Goal: Task Accomplishment & Management: Use online tool/utility

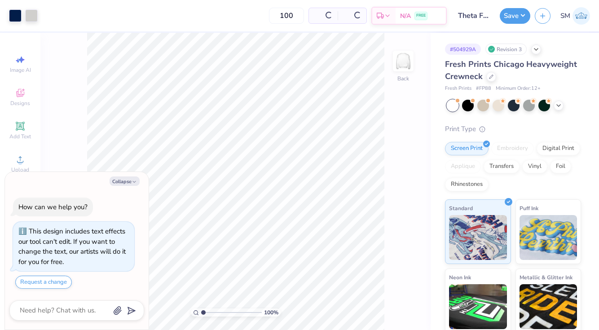
scroll to position [8, 0]
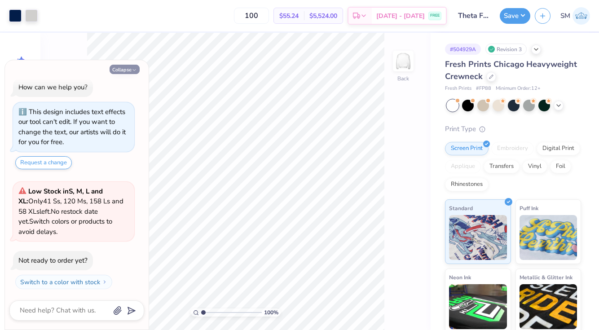
click at [125, 67] on button "Collapse" at bounding box center [125, 69] width 30 height 9
type textarea "x"
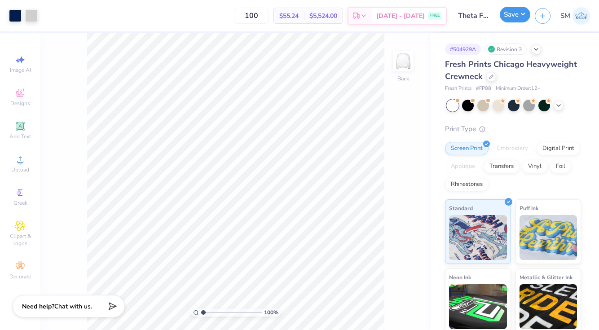
click at [510, 16] on button "Save" at bounding box center [515, 15] width 31 height 16
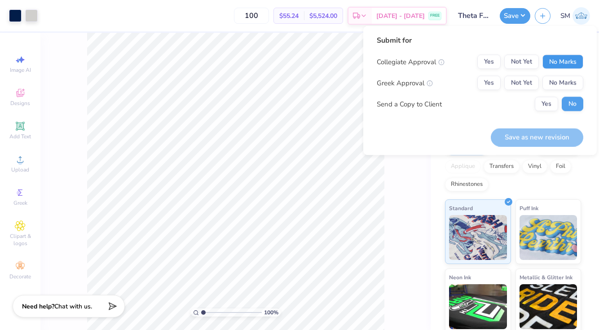
click at [559, 61] on button "No Marks" at bounding box center [562, 62] width 41 height 14
click at [493, 62] on button "Yes" at bounding box center [488, 62] width 23 height 14
click at [492, 78] on button "Yes" at bounding box center [488, 83] width 23 height 14
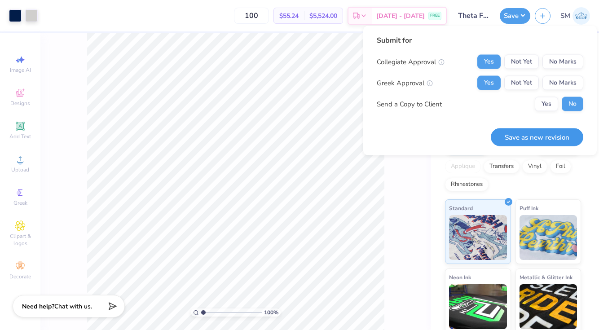
click at [551, 137] on button "Save as new revision" at bounding box center [537, 137] width 92 height 18
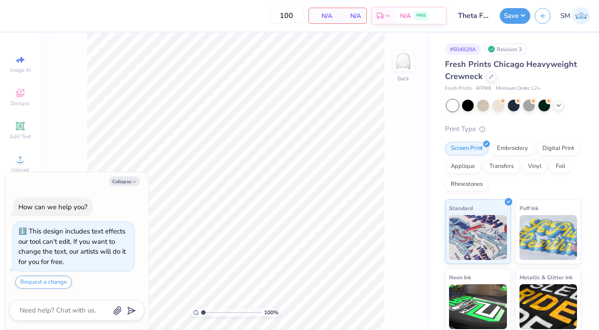
type textarea "x"
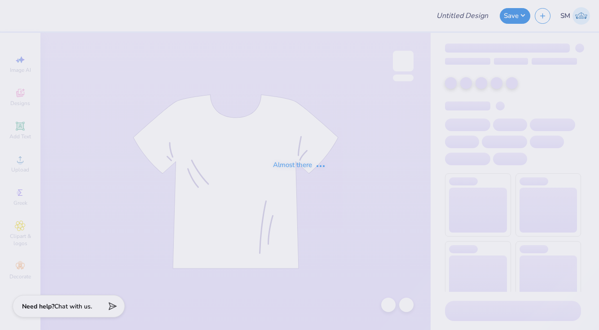
type input "Theta Philo Love and Mine"
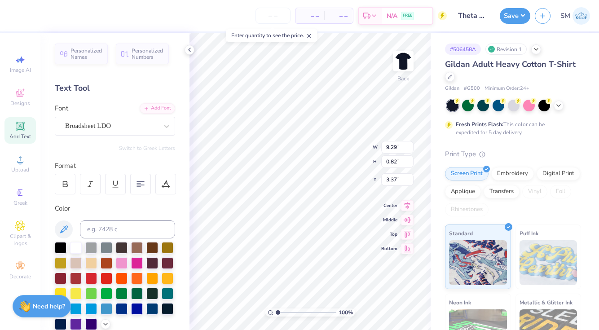
scroll to position [0, 3]
type textarea "theta love and mine"
click at [188, 213] on div "Personalized Names Personalized Numbers Text Tool Add Font Font Broadsheet LDO …" at bounding box center [114, 181] width 149 height 297
click at [513, 17] on button "Save" at bounding box center [515, 15] width 31 height 16
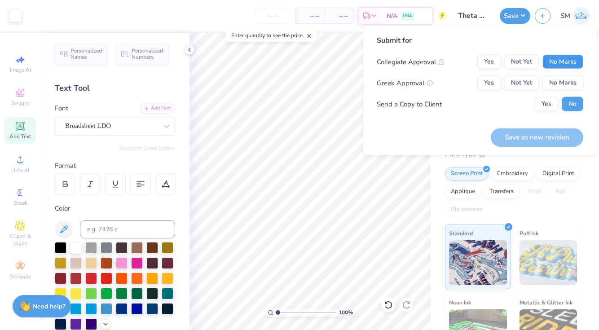
click at [563, 62] on button "No Marks" at bounding box center [562, 62] width 41 height 14
click at [484, 81] on button "Yes" at bounding box center [488, 83] width 23 height 14
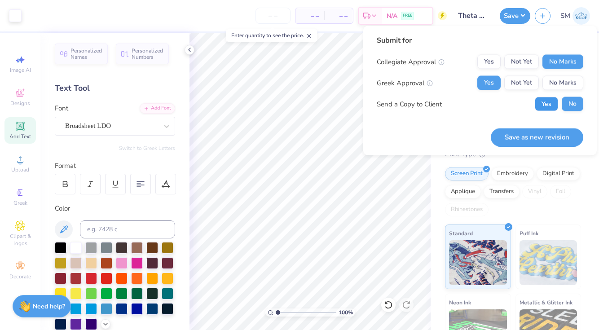
click at [545, 101] on button "Yes" at bounding box center [546, 104] width 23 height 14
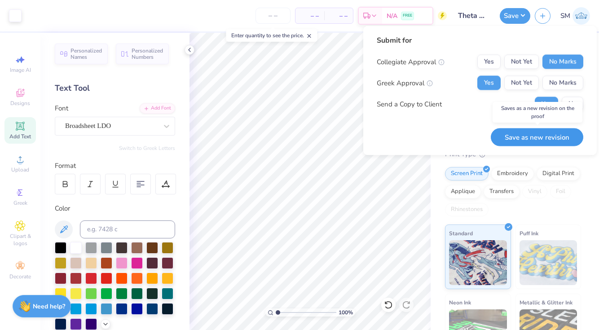
click at [507, 141] on button "Save as new revision" at bounding box center [537, 137] width 92 height 18
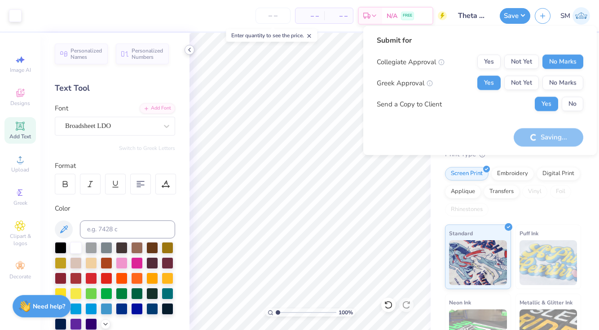
click at [190, 49] on icon at bounding box center [189, 49] width 7 height 7
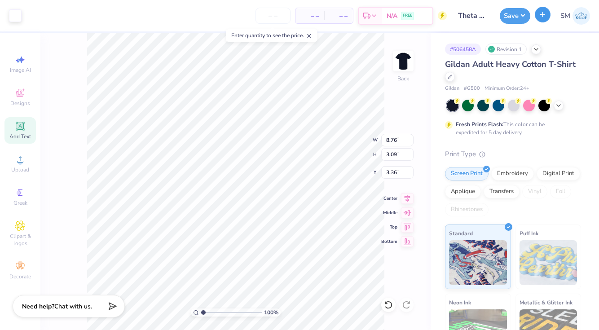
click at [545, 12] on icon "button" at bounding box center [543, 15] width 8 height 8
click at [510, 14] on button "Save" at bounding box center [515, 15] width 31 height 16
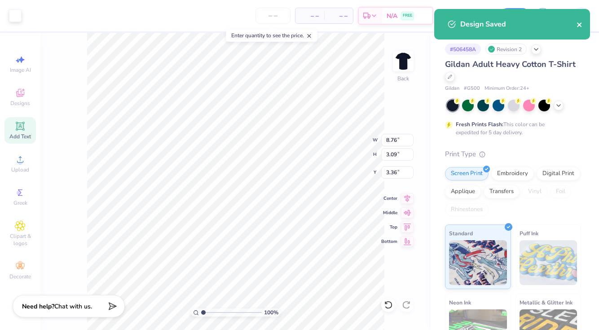
click at [581, 26] on icon "close" at bounding box center [579, 24] width 6 height 7
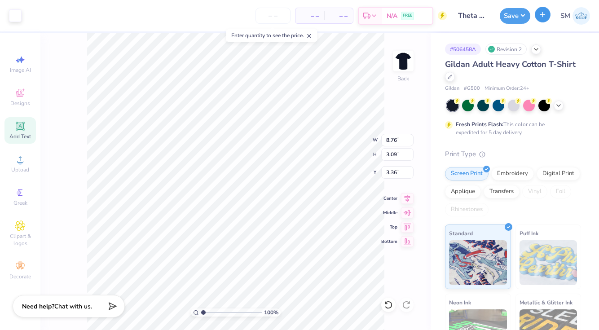
click at [539, 18] on icon "button" at bounding box center [543, 15] width 8 height 8
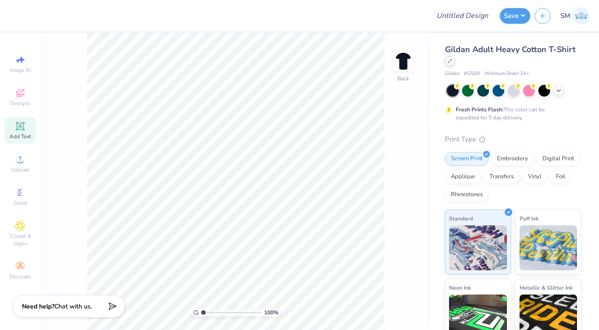
click at [452, 65] on div at bounding box center [450, 61] width 10 height 10
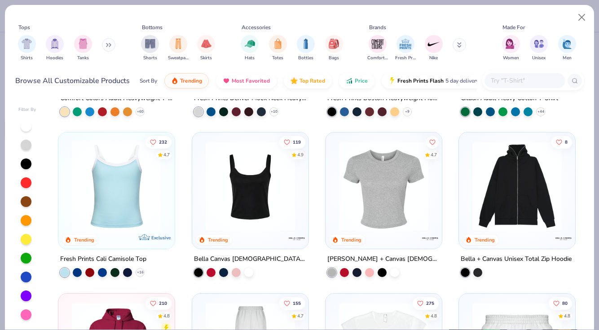
scroll to position [132, 0]
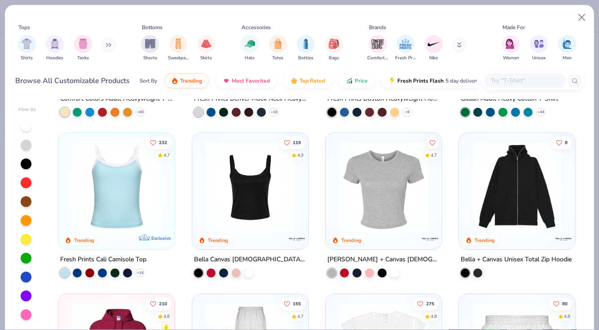
click at [219, 256] on div "Bella Canvas Ladies' Micro Ribbed Scoop Tank" at bounding box center [250, 259] width 113 height 11
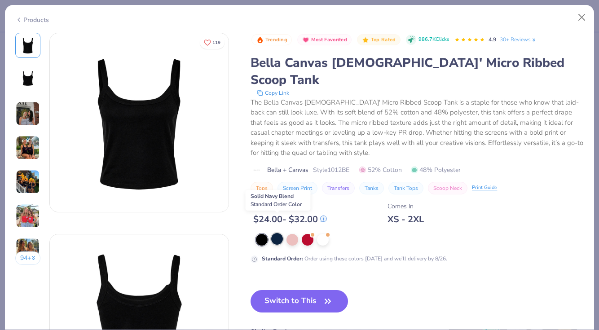
click at [277, 233] on div at bounding box center [277, 239] width 12 height 12
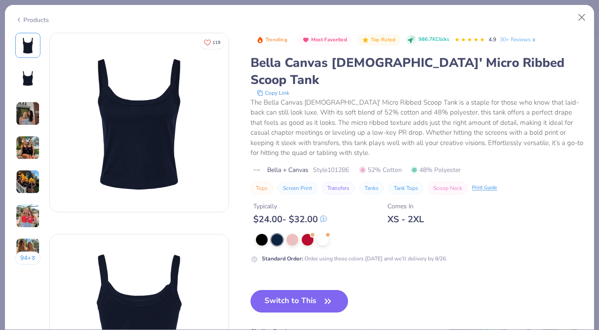
click at [274, 290] on button "Switch to This" at bounding box center [298, 301] width 97 height 22
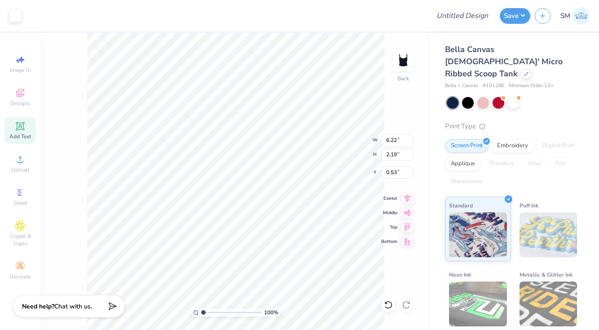
type input "2.00"
click at [516, 16] on button "Save" at bounding box center [515, 15] width 31 height 16
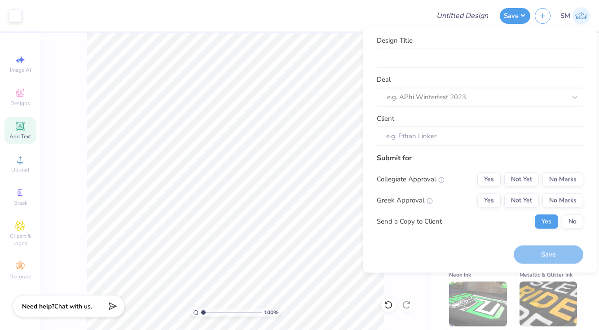
click at [451, 70] on div "Design Title Deal e.g. APhi Winterfest 2023 Client" at bounding box center [480, 90] width 207 height 110
click at [437, 57] on input "Design Title" at bounding box center [480, 57] width 207 height 19
type input "T"
type input "Th"
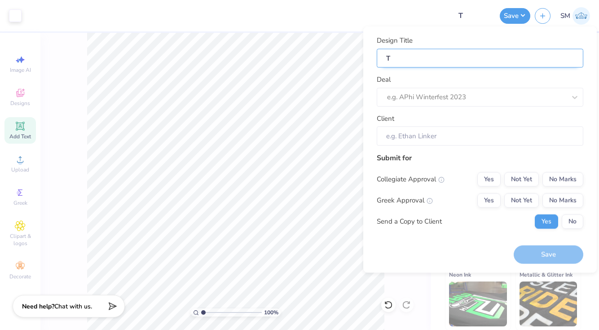
type input "Th"
type input "The"
type input "Thet"
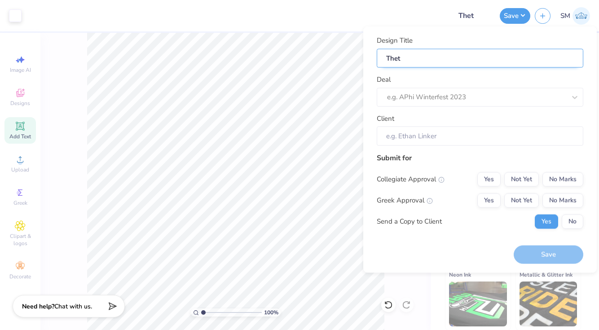
type input "Theta"
type input "Theta P"
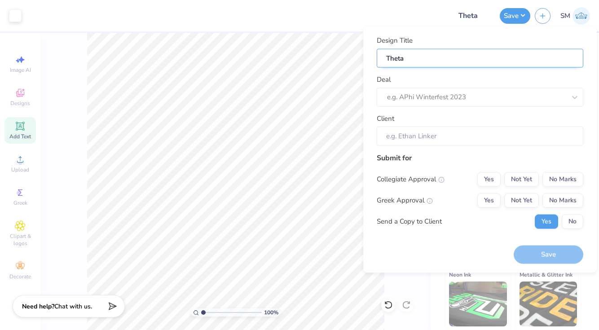
type input "Theta P"
type input "Theta Ph"
type input "Theta Phi"
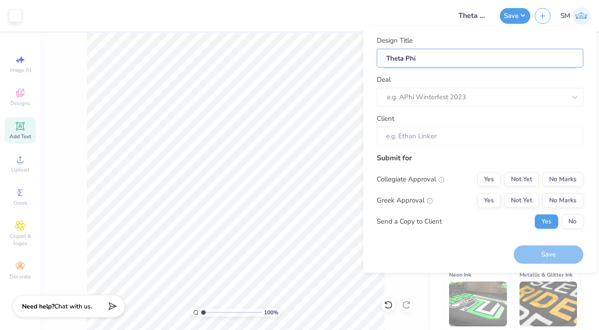
type input "Theta Phil"
type input "Theta Philo"
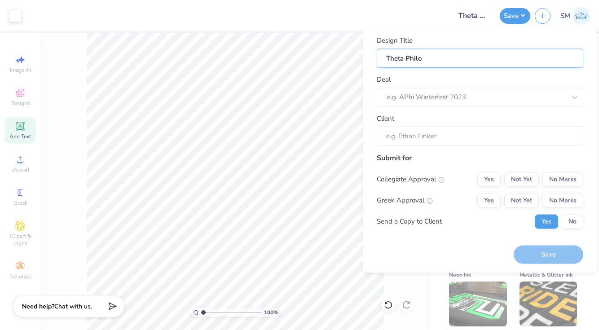
type input "Theta Philo"
type input "Theta Philo L"
type input "Theta Philo Lo"
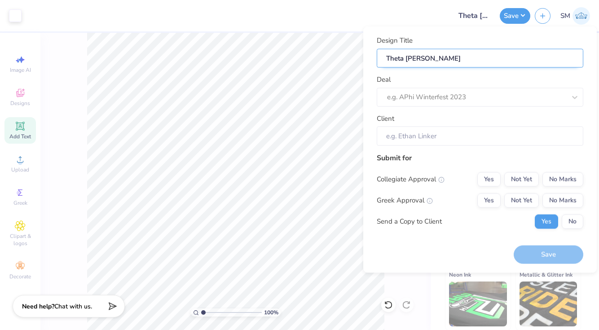
type input "Theta Philo Lov"
type input "Theta Philo Love"
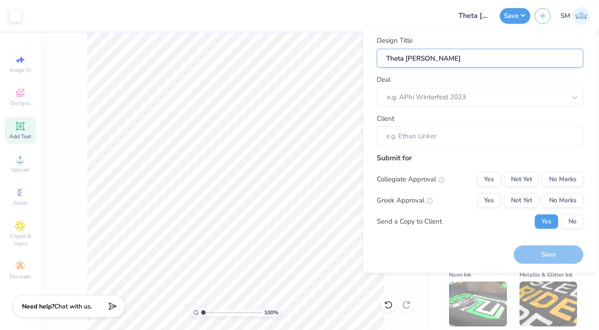
type input "Theta Philo Love"
type input "Theta Philo Love a"
type input "Theta Philo Love an"
type input "Theta Philo Love and"
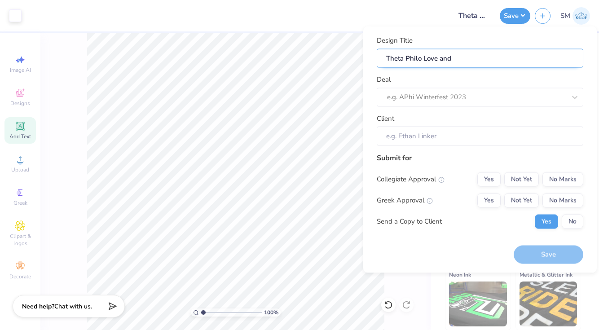
type input "Theta Philo Love and"
type input "Theta Philo Love and m"
type input "Theta Philo Love and mi"
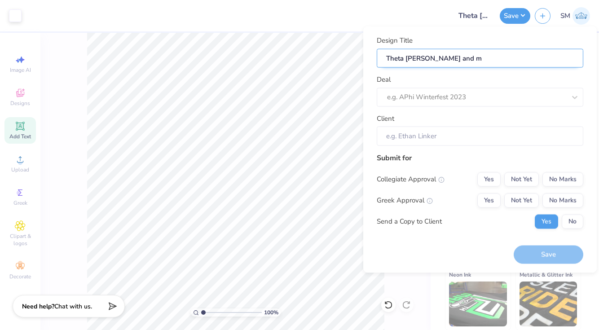
type input "Theta Philo Love and mi"
type input "Theta Philo Love and min"
type input "Theta Philo Love and mine"
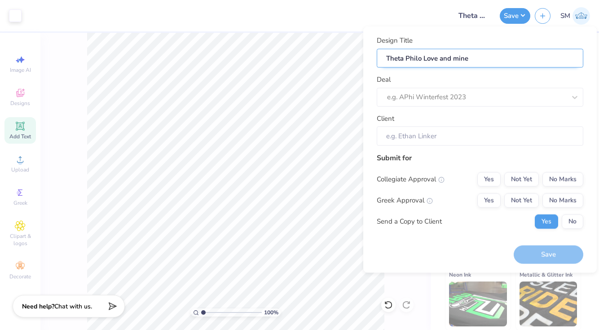
type input "Theta Philo Love and mine"
type input "Theta Philo Love and mine t"
type input "Theta Philo Love and mine ta"
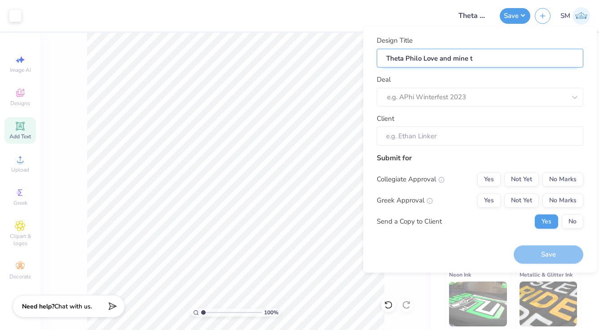
type input "Theta Philo Love and mine ta"
type input "Theta Philo Love and mine tan"
type input "Theta Philo Love and mine tank"
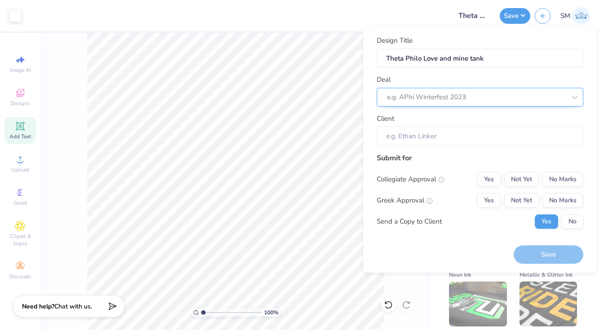
click at [443, 99] on div at bounding box center [476, 97] width 179 height 12
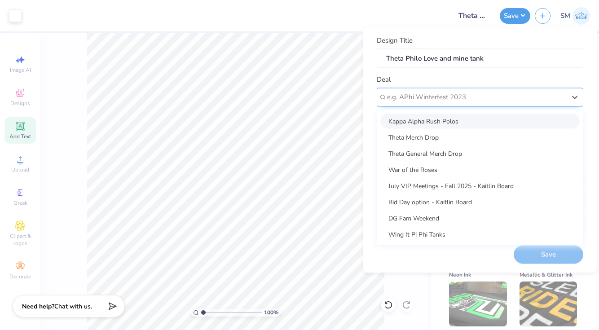
type input "r"
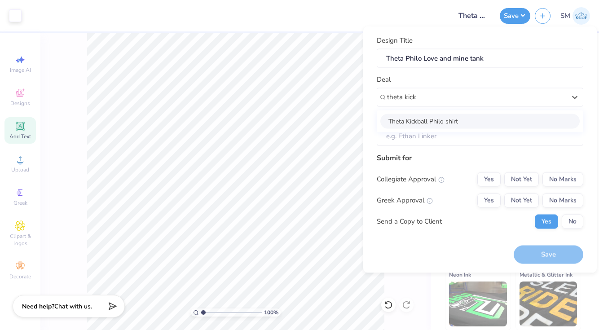
click at [436, 118] on div "Theta Kickball Philo shirt" at bounding box center [479, 121] width 199 height 15
type input "theta kick"
type input "Marissa Peterson"
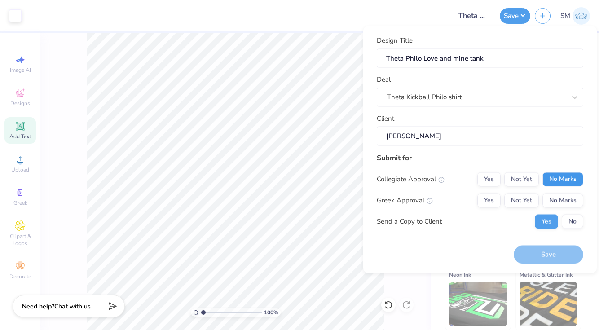
click at [553, 174] on button "No Marks" at bounding box center [562, 179] width 41 height 14
click at [485, 198] on button "Yes" at bounding box center [488, 200] width 23 height 14
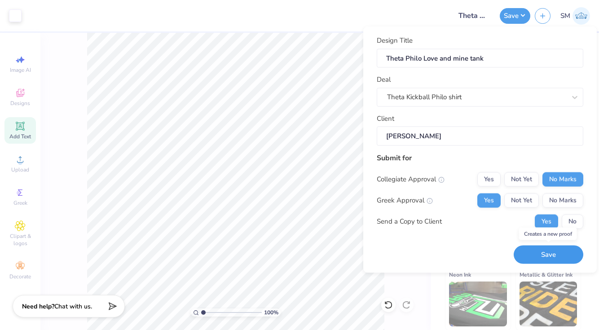
click at [549, 255] on button "Save" at bounding box center [549, 255] width 70 height 18
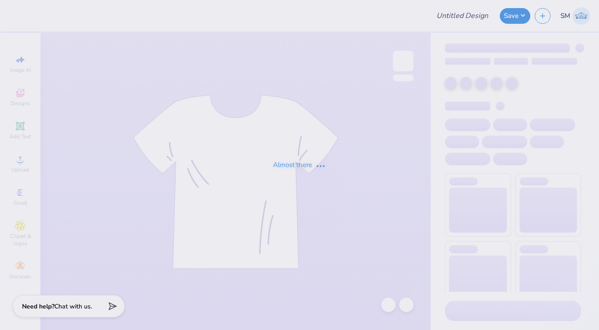
type input "Theta Fam Weekend Tee"
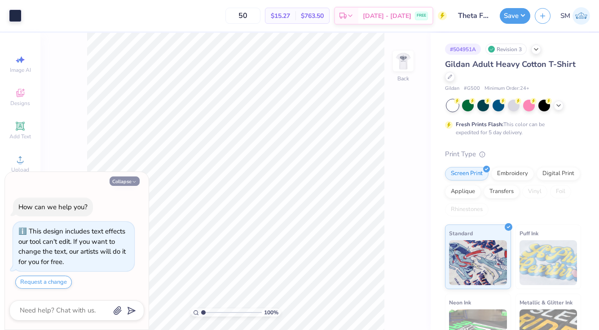
click at [125, 181] on button "Collapse" at bounding box center [125, 180] width 30 height 9
type textarea "x"
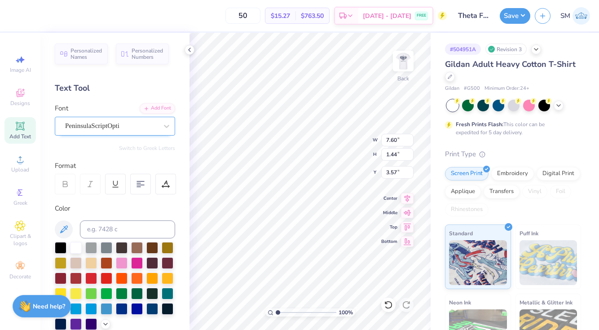
click at [92, 125] on div "PeninsulaScriptOpti" at bounding box center [111, 126] width 94 height 14
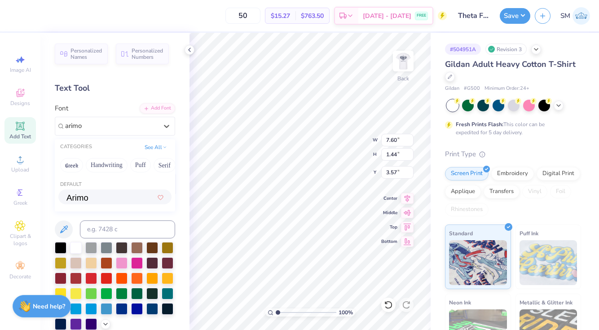
click at [74, 195] on img at bounding box center [77, 197] width 22 height 6
type input "arimo"
type input "7.69"
type input "0.85"
click at [408, 197] on icon at bounding box center [407, 197] width 13 height 11
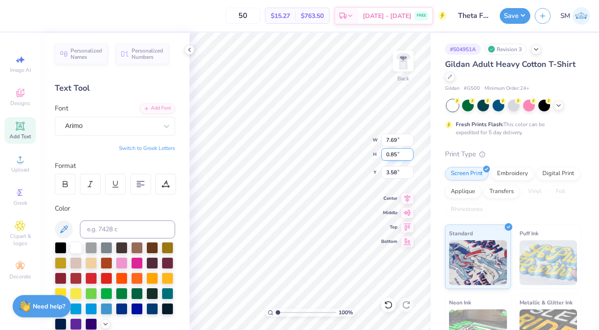
click at [352, 148] on div "100 % Back W 7.69 7.69 " H 0.85 0.85 " Y 3.58 3.58 " Center Middle Top Bottom" at bounding box center [309, 181] width 241 height 297
click at [406, 64] on img at bounding box center [403, 61] width 36 height 36
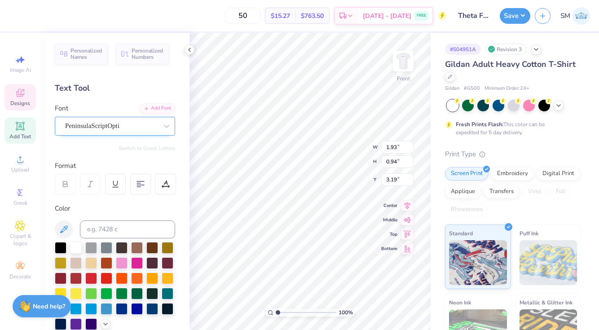
click at [118, 122] on div "PeninsulaScriptOpti" at bounding box center [111, 126] width 94 height 14
click at [97, 196] on div "Arimo" at bounding box center [114, 196] width 97 height 9
type input "arimo"
click at [90, 128] on div "PeninsulaScriptOpti" at bounding box center [111, 126] width 94 height 14
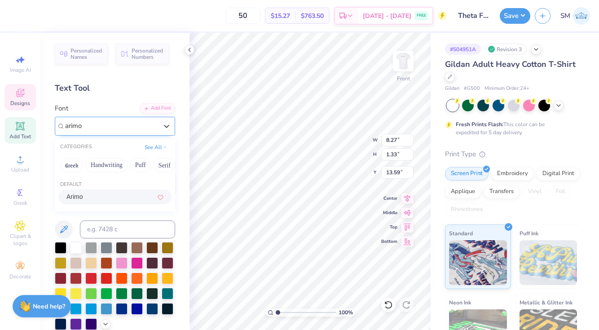
click at [81, 194] on span "Arimo" at bounding box center [74, 196] width 17 height 9
type input "arimo"
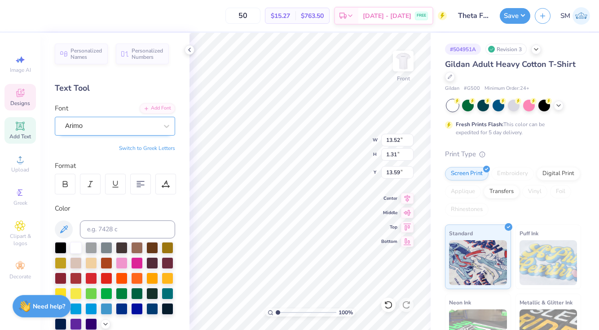
type input "10.16"
type input "0.98"
click at [409, 198] on icon at bounding box center [407, 197] width 13 height 11
type input "3.51"
type input "1.03"
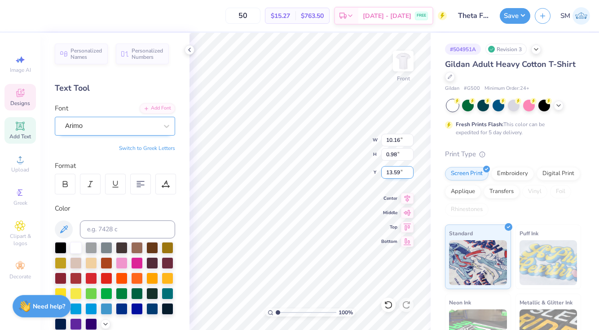
type input "3.15"
type input "2.65"
type input "0.78"
click at [405, 199] on icon at bounding box center [407, 197] width 13 height 11
type input "10.16"
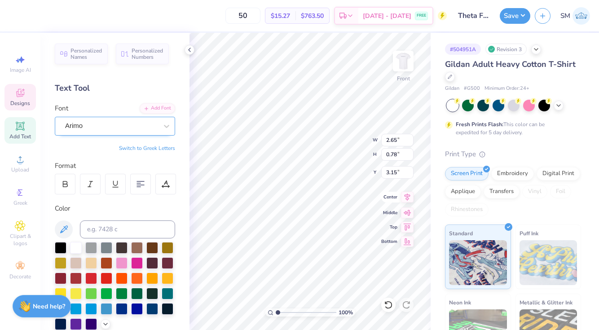
type input "0.98"
type input "13.59"
type input "2.65"
type input "0.78"
type input "3.15"
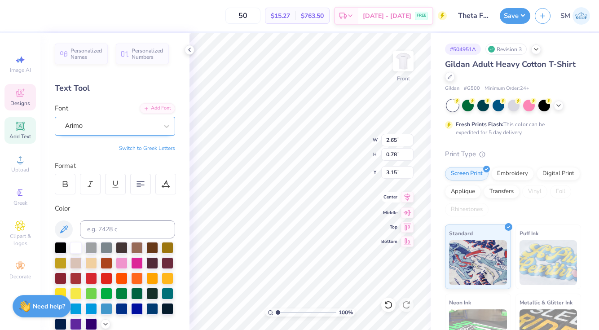
type input "10.16"
type input "0.98"
type input "13.59"
click at [402, 61] on img at bounding box center [403, 61] width 36 height 36
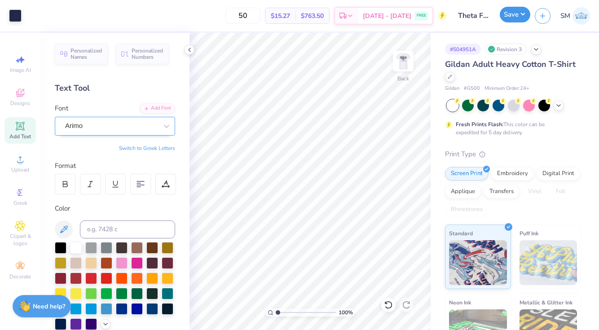
click at [514, 18] on button "Save" at bounding box center [515, 15] width 31 height 16
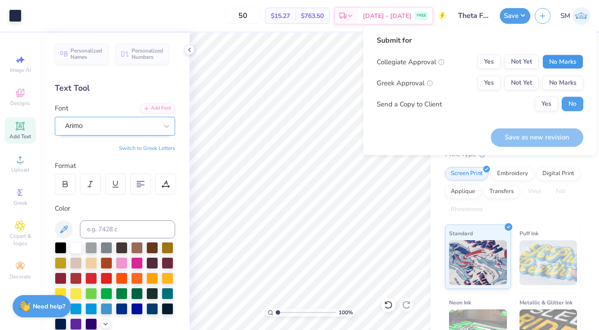
click at [565, 59] on button "No Marks" at bounding box center [562, 62] width 41 height 14
click at [485, 82] on button "Yes" at bounding box center [488, 83] width 23 height 14
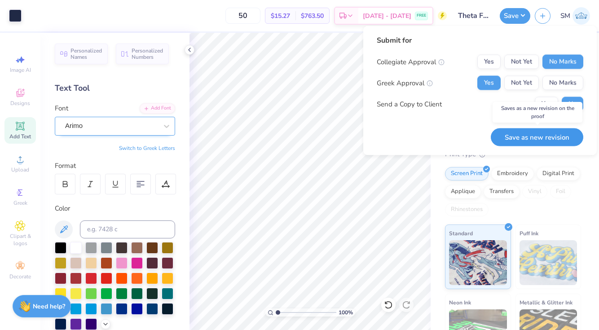
click at [501, 142] on button "Save as new revision" at bounding box center [537, 137] width 92 height 18
